Goal: Transaction & Acquisition: Purchase product/service

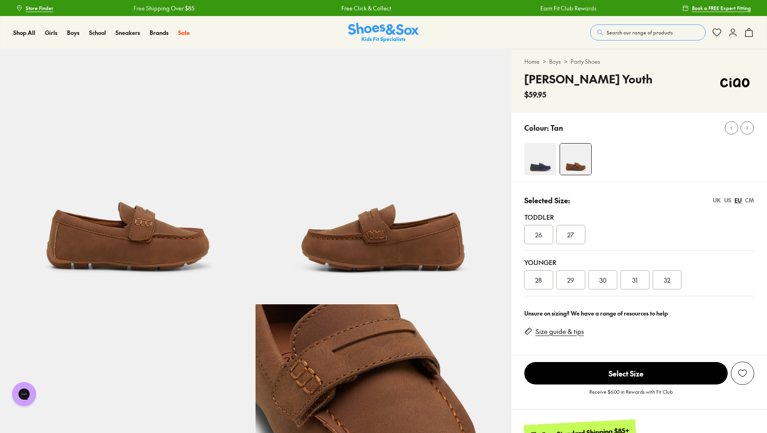
select select "*"
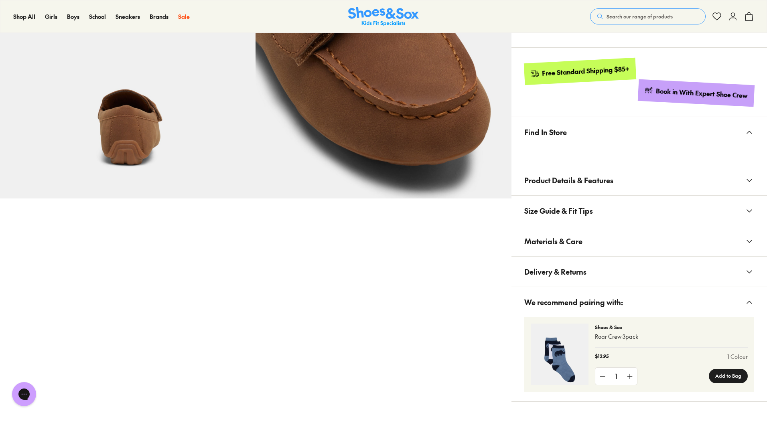
scroll to position [1066, 0]
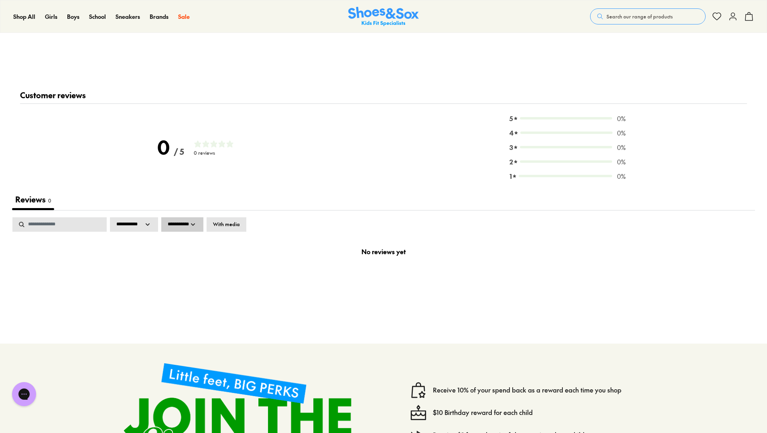
select select "*"
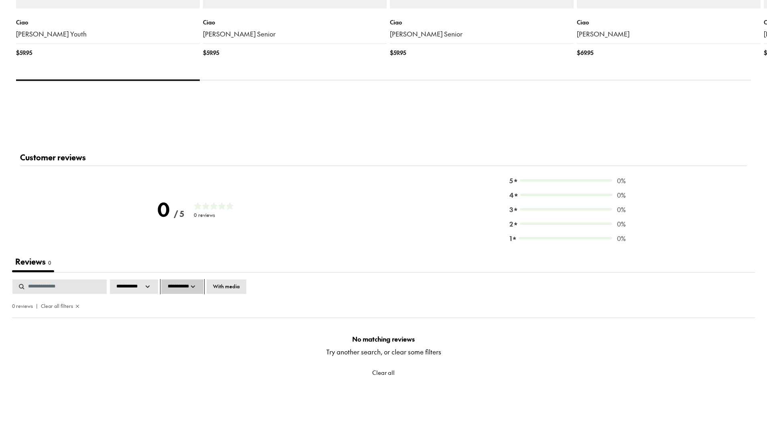
scroll to position [1042, 0]
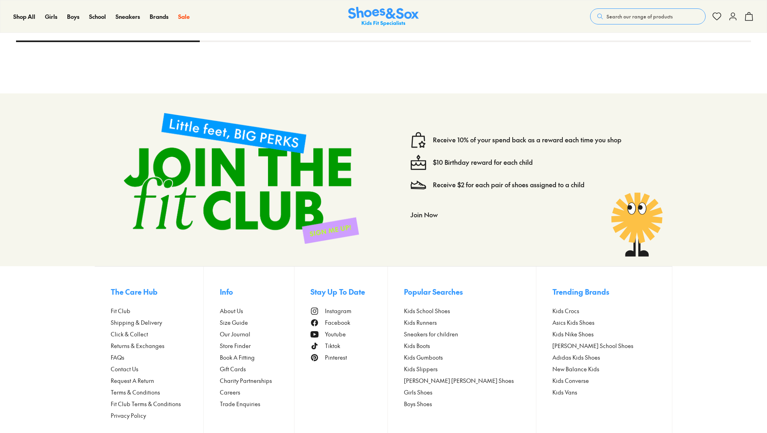
select select "*"
